Goal: Information Seeking & Learning: Learn about a topic

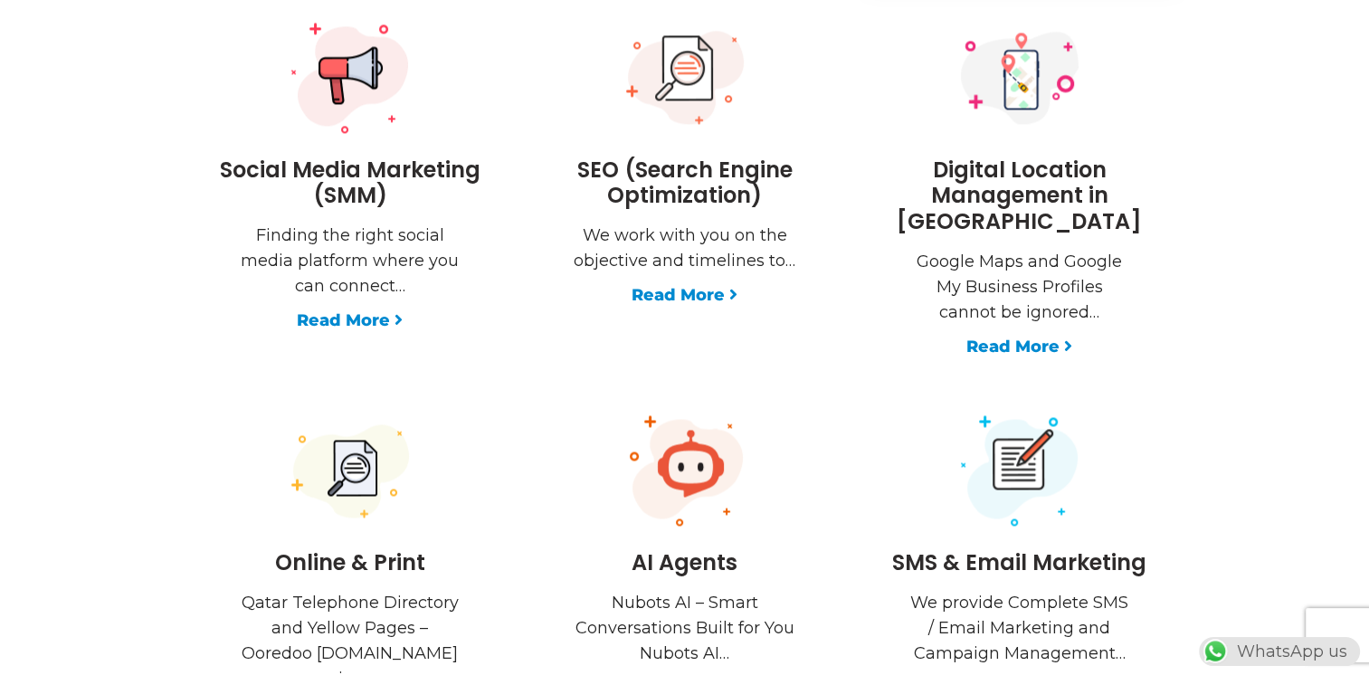
scroll to position [0, 476]
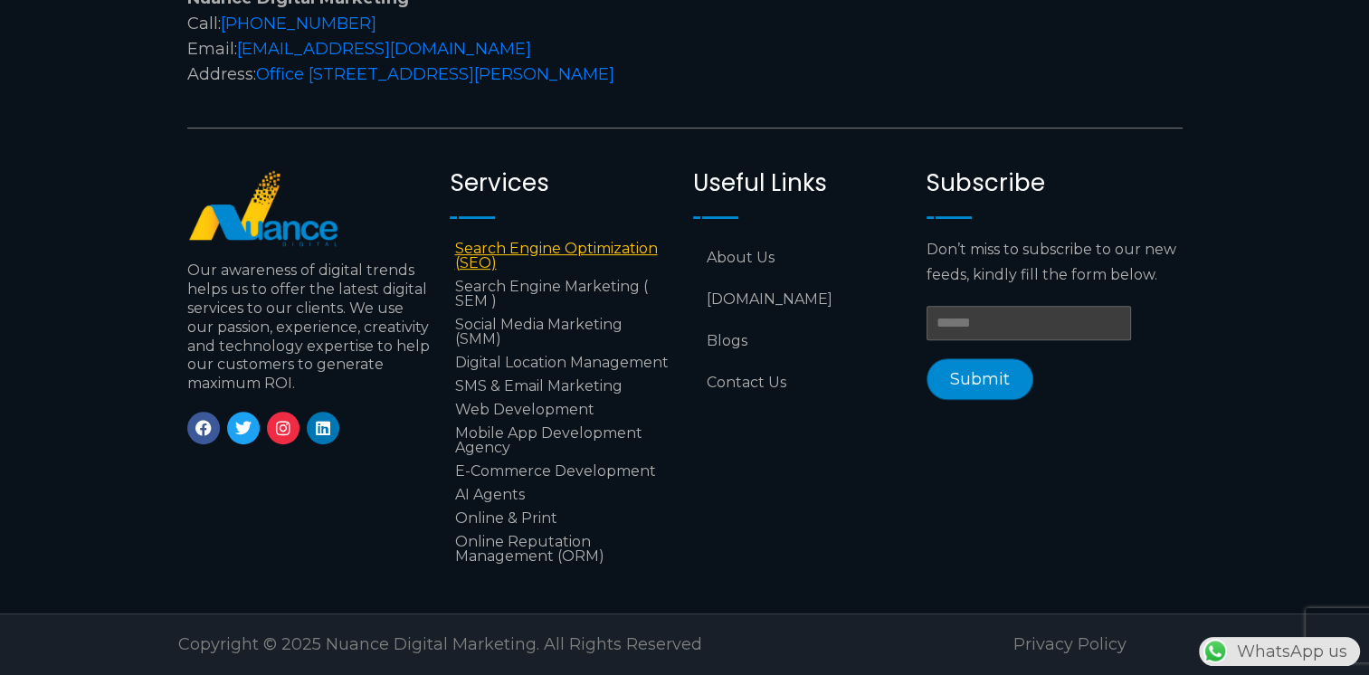
click at [489, 237] on link "Search Engine Optimization (SEO)" at bounding box center [562, 256] width 225 height 38
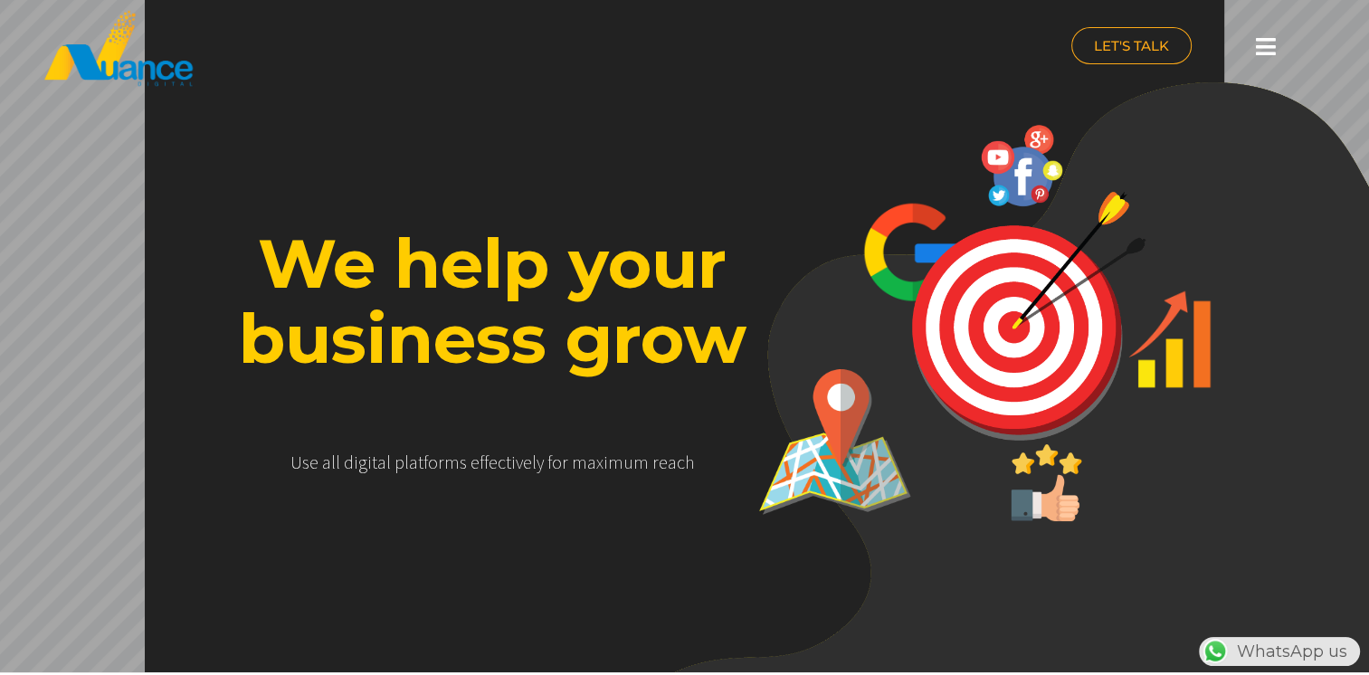
scroll to position [0, 0]
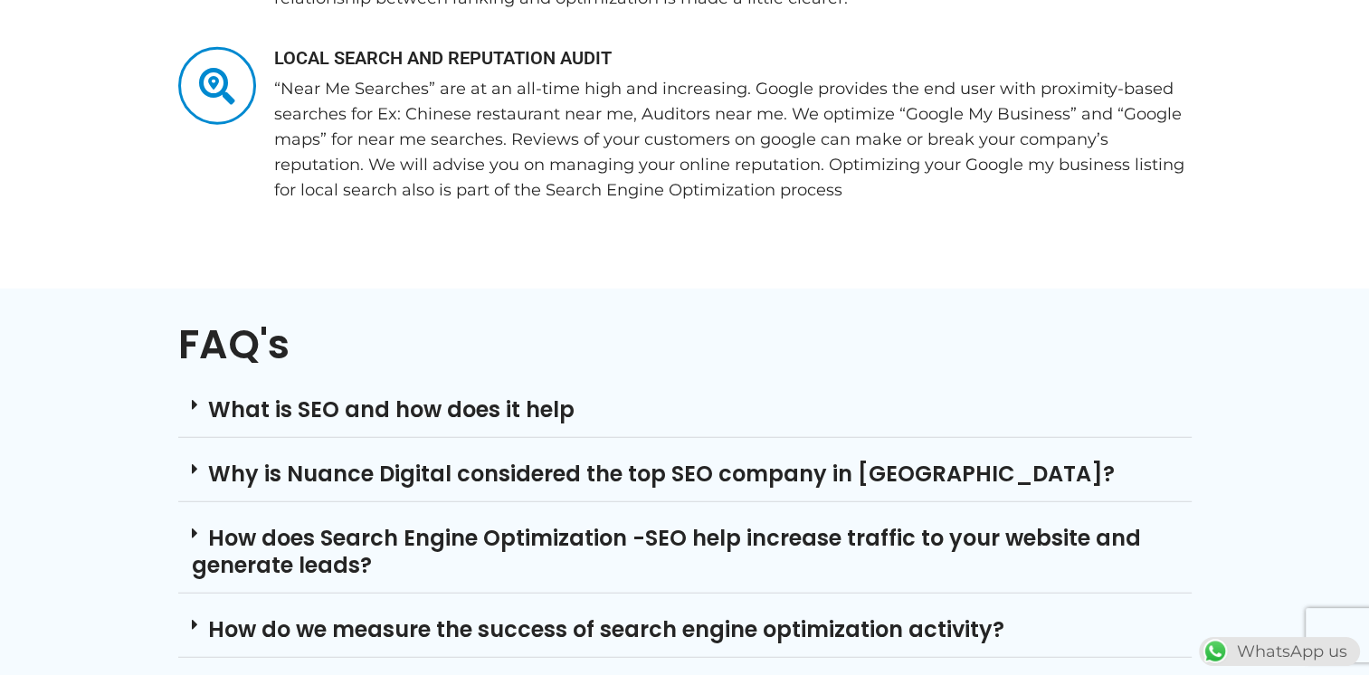
scroll to position [4670, 0]
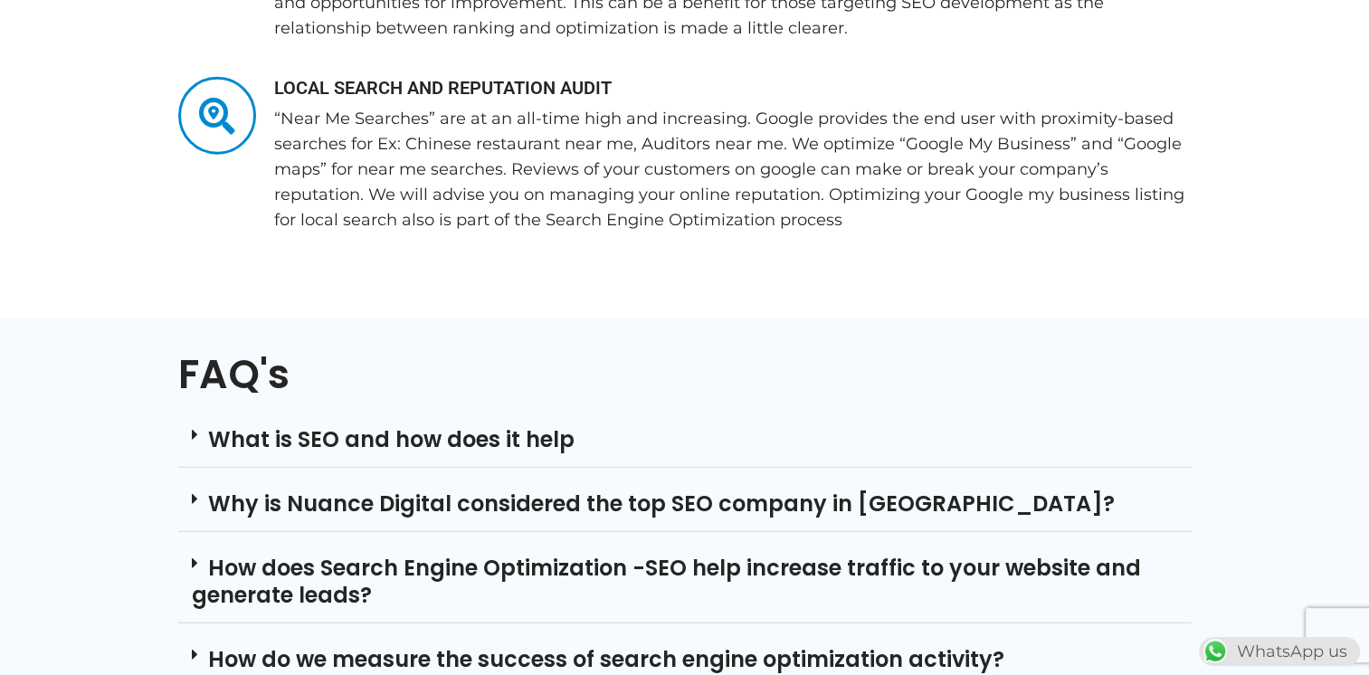
click at [195, 426] on icon at bounding box center [195, 434] width 6 height 16
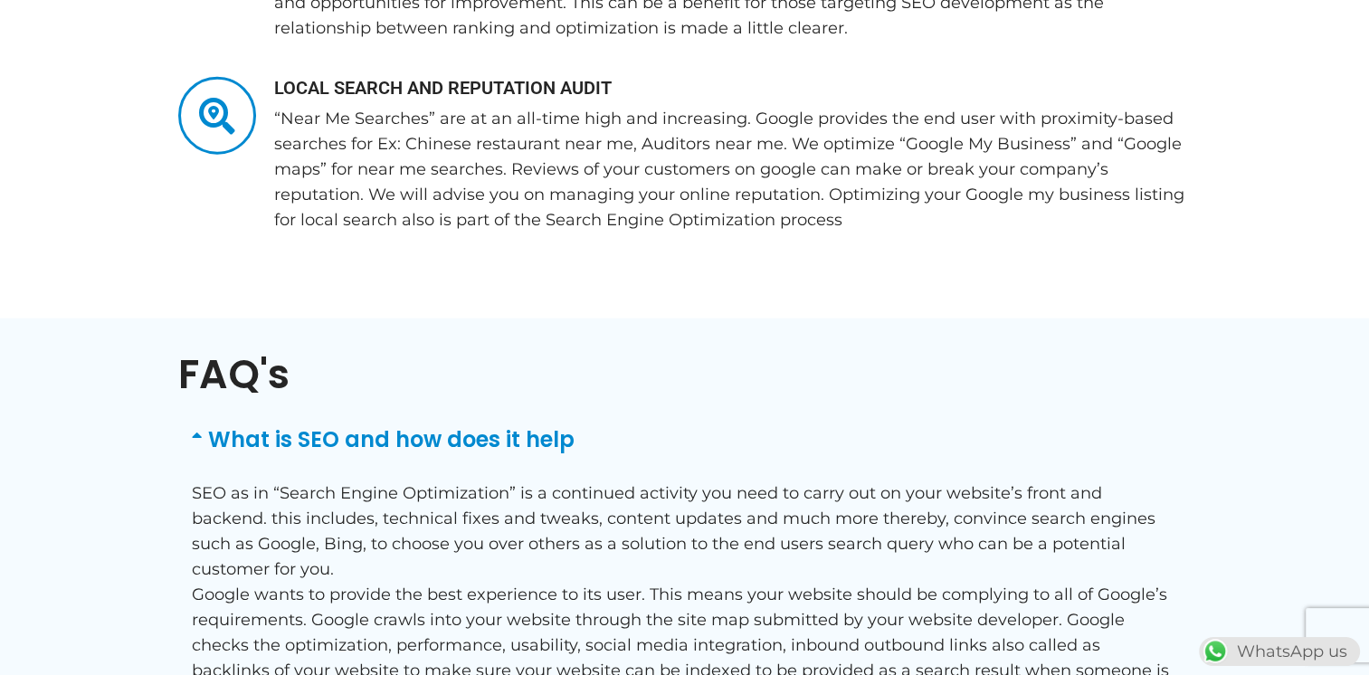
click at [195, 426] on icon at bounding box center [200, 434] width 16 height 16
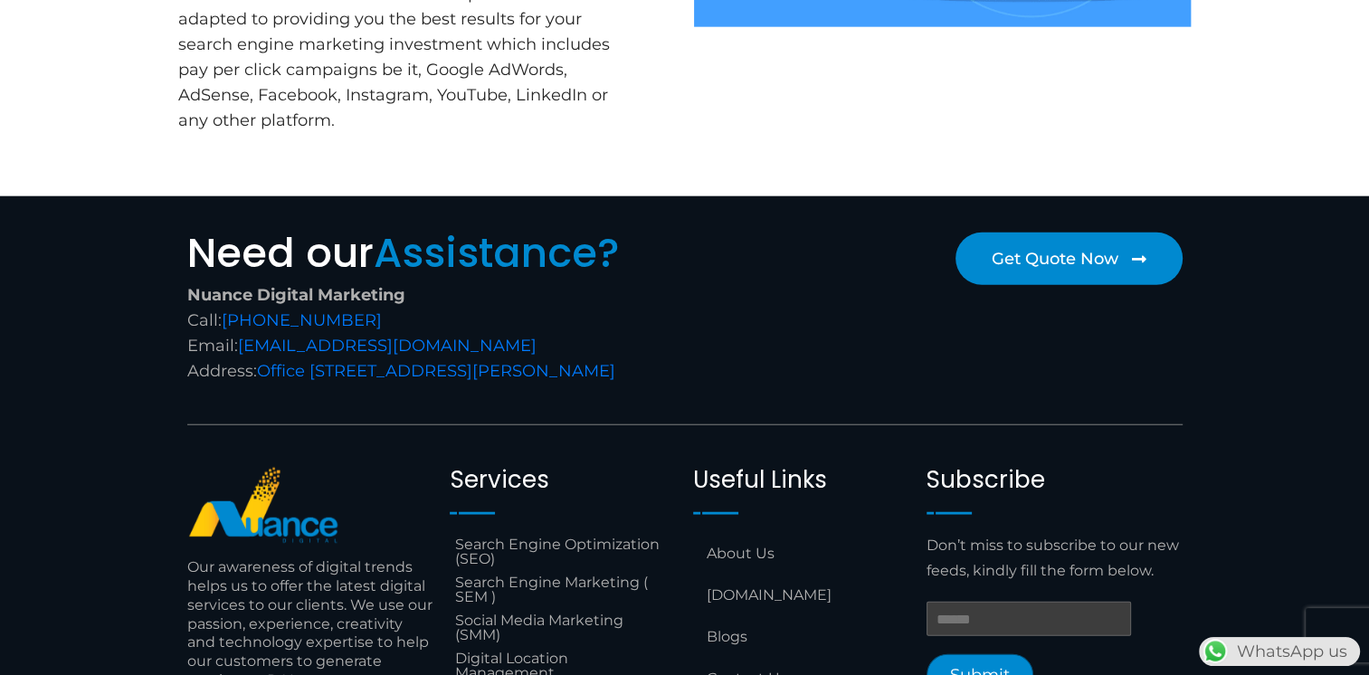
scroll to position [4523, 0]
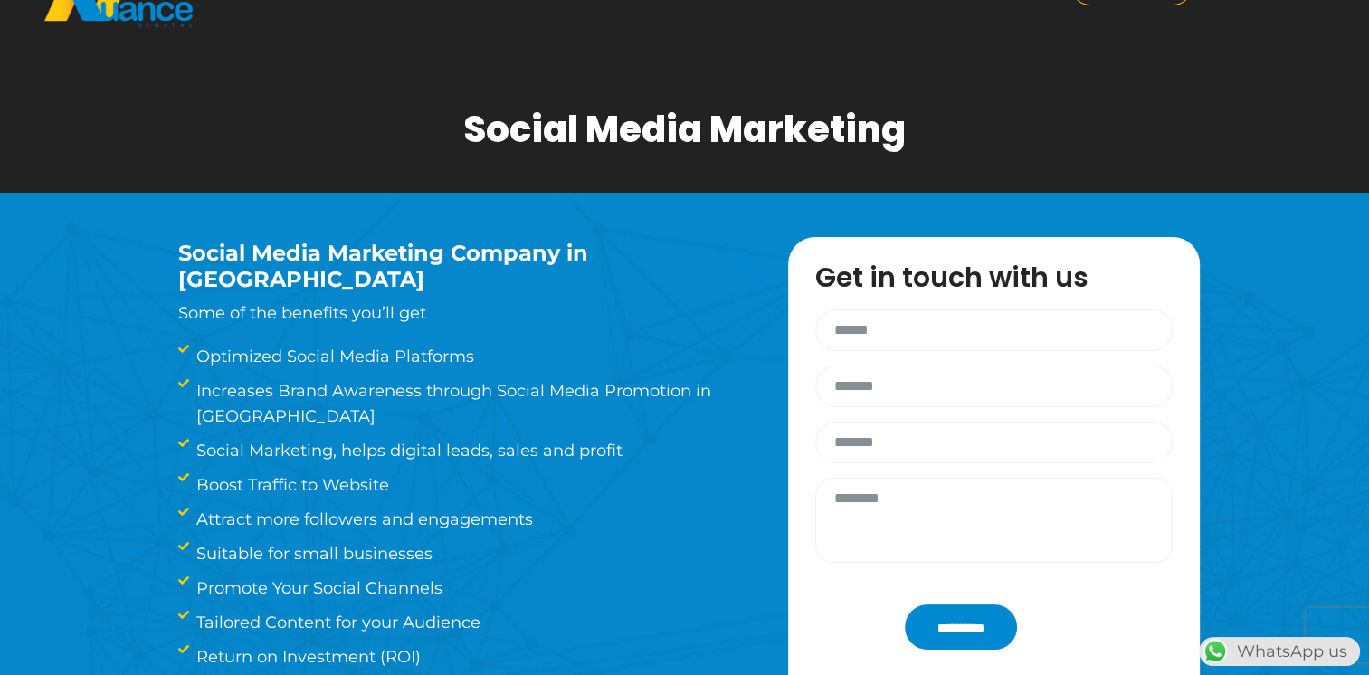
scroll to position [90, 0]
